Goal: Check status: Check status

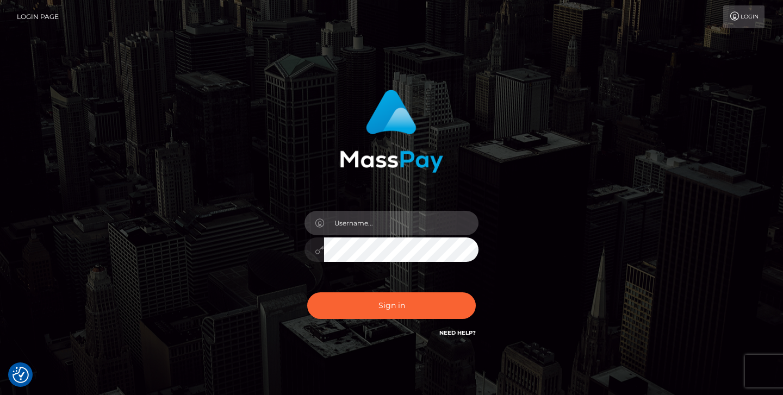
type input "jeremyfeist"
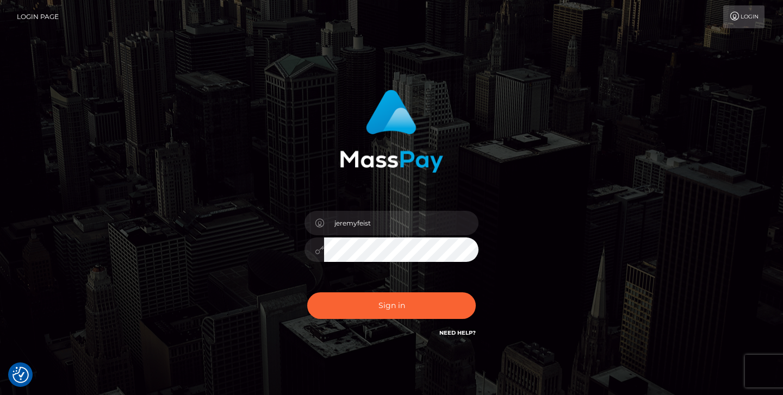
click at [385, 288] on div "Sign in Need Help?" at bounding box center [391, 310] width 190 height 48
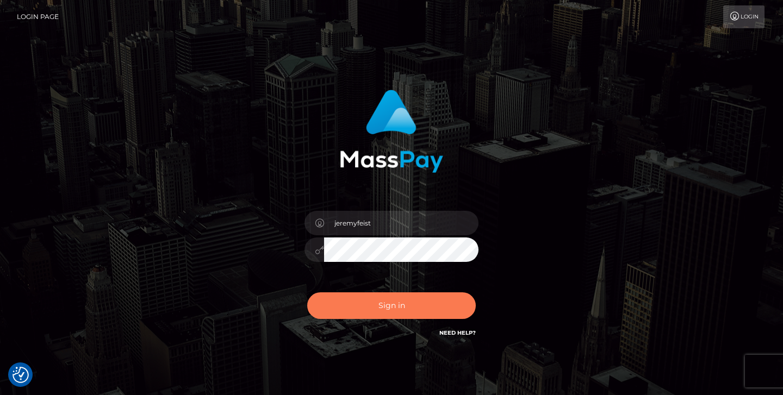
click at [376, 307] on button "Sign in" at bounding box center [391, 305] width 169 height 27
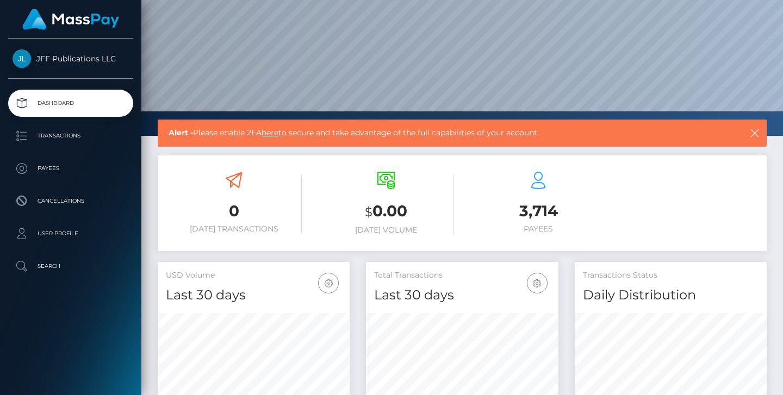
scroll to position [148, 0]
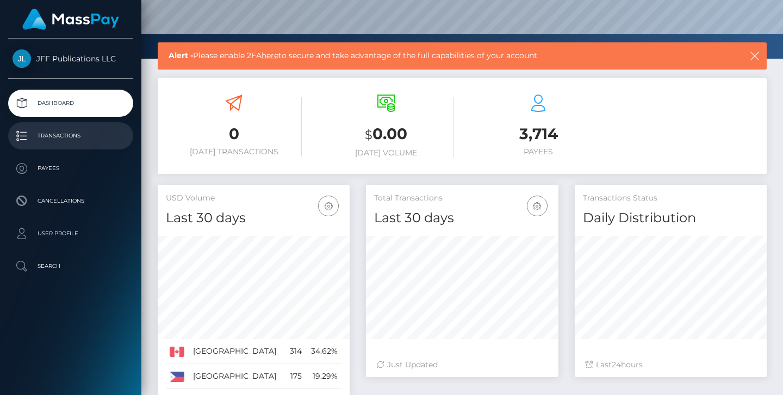
click at [82, 138] on p "Transactions" at bounding box center [71, 136] width 116 height 16
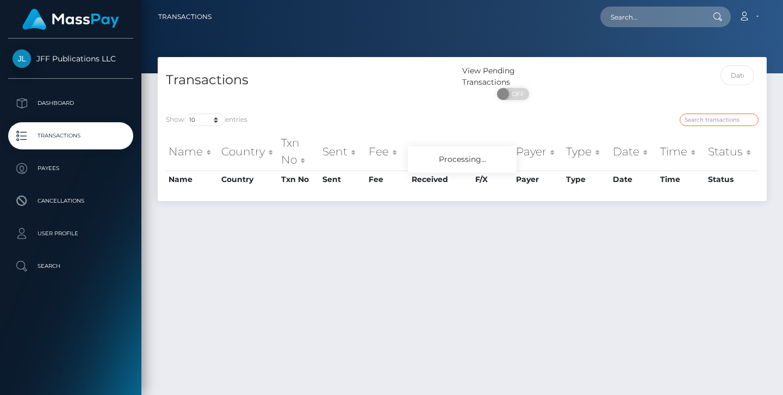
click at [703, 120] on input "search" at bounding box center [719, 120] width 79 height 13
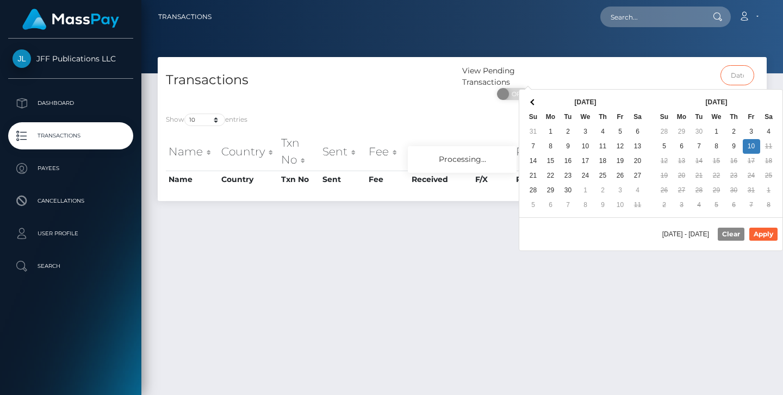
click at [733, 74] on input "text" at bounding box center [737, 75] width 34 height 20
click at [762, 235] on button "Apply" at bounding box center [763, 234] width 28 height 13
type input "[DATE] - [DATE]"
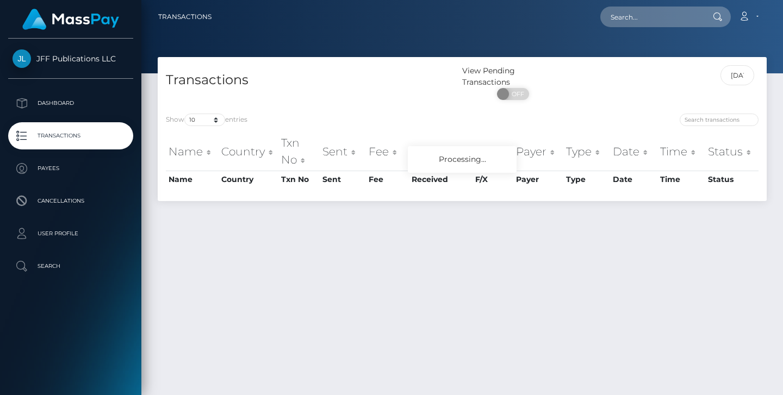
click at [710, 105] on div "[DATE] - [DATE]" at bounding box center [690, 85] width 152 height 40
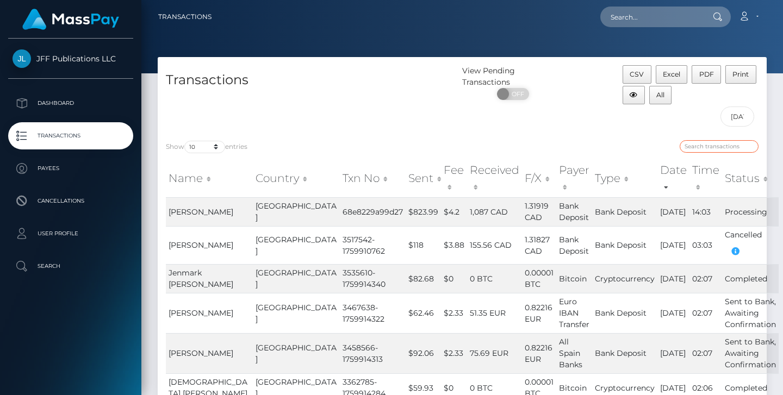
click at [693, 147] on input "search" at bounding box center [719, 146] width 79 height 13
paste input "747666"
type input "747666"
